Goal: Navigation & Orientation: Find specific page/section

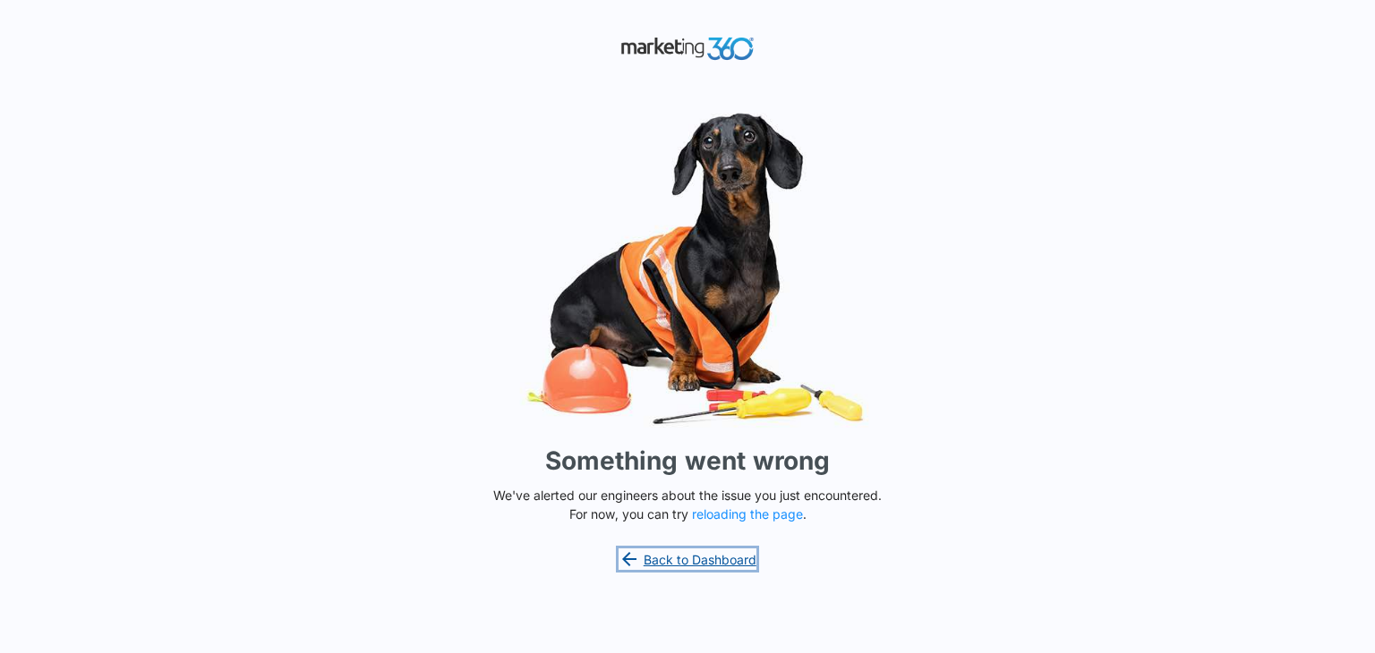
click at [673, 551] on link "Back to Dashboard" at bounding box center [688, 559] width 138 height 21
click at [699, 554] on link "Back to Dashboard" at bounding box center [688, 559] width 138 height 21
click at [691, 565] on link "Back to Dashboard" at bounding box center [688, 559] width 138 height 21
